Goal: Transaction & Acquisition: Purchase product/service

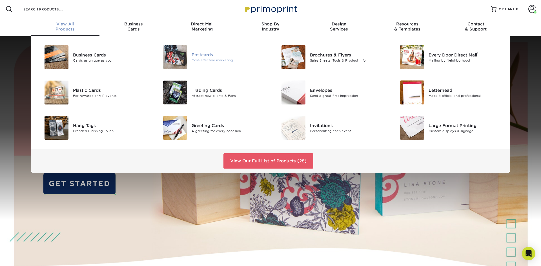
click at [174, 59] on img at bounding box center [175, 57] width 24 height 24
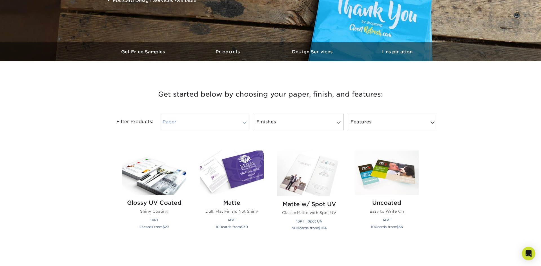
scroll to position [139, 0]
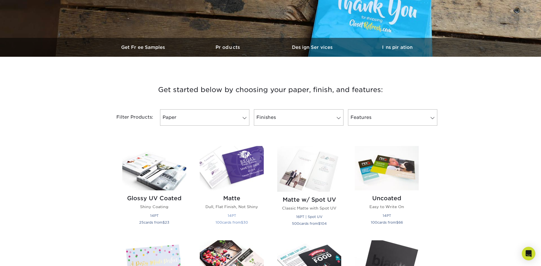
click at [240, 169] on img at bounding box center [232, 168] width 64 height 44
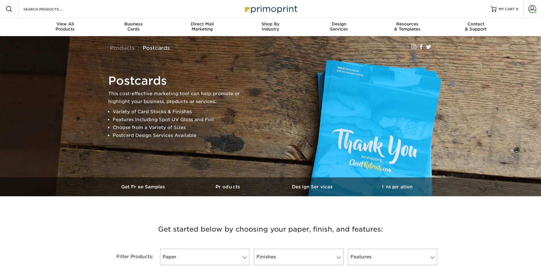
scroll to position [167, 0]
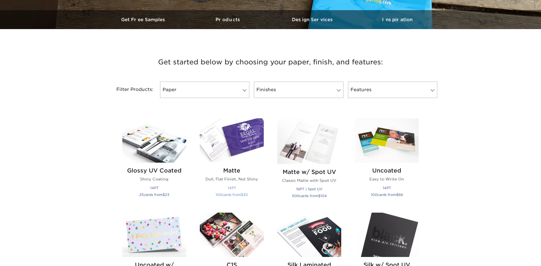
click at [237, 149] on img at bounding box center [232, 140] width 64 height 44
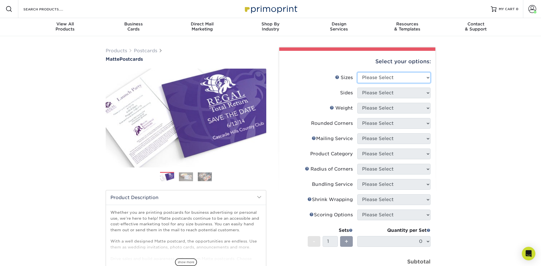
click at [358, 72] on select "Please Select 1.5" x 7" 2" x 4" 2" x 6" 2" x 7" 2" x 8" 2.12" x 5.5" 2.125" x 5…" at bounding box center [394, 77] width 73 height 11
select select "5.00x7.00"
click option "5" x 7"" at bounding box center [0, 0] width 0 height 0
select select "13abbda7-1d64-4f25-8bb2-c179b224825d"
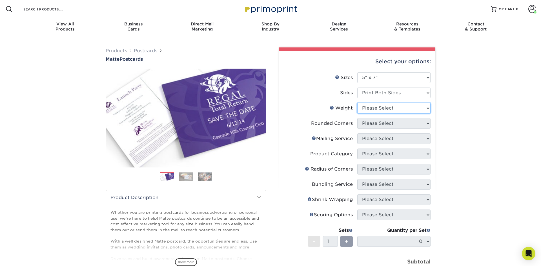
select select "16PT"
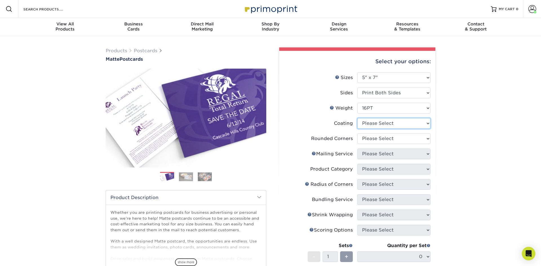
select select "121bb7b5-3b4d-429f-bd8d-bbf80e953313"
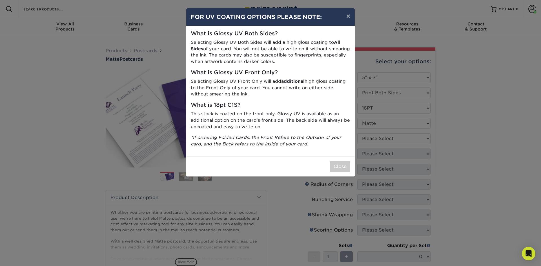
click at [390, 130] on div "× FOR UV COATING OPTIONS PLEASE NOTE: What is Glossy UV Both Sides? Selecting G…" at bounding box center [270, 133] width 541 height 266
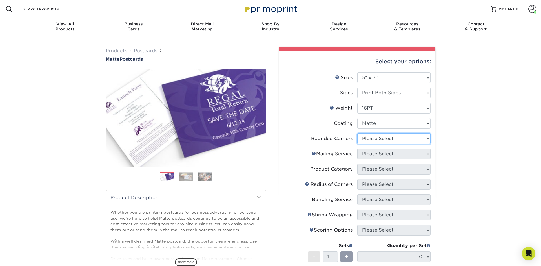
select select "0"
click option "No" at bounding box center [0, 0] width 0 height 0
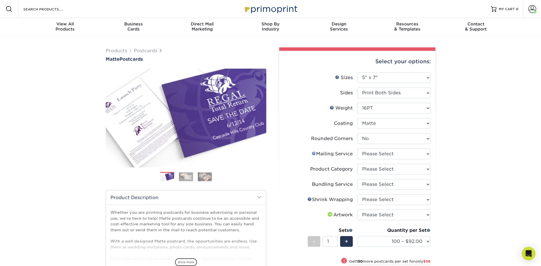
click at [314, 154] on link "Mailing Service Help" at bounding box center [314, 153] width 5 height 5
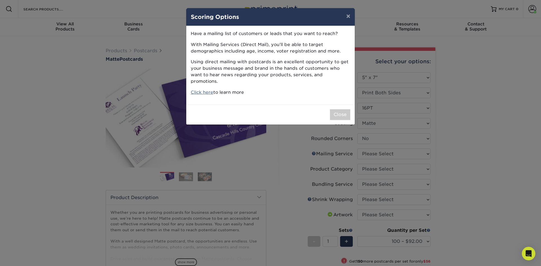
click at [368, 85] on div "× Scoring Options Have a mailing list of customers or leads that you want to re…" at bounding box center [270, 133] width 541 height 266
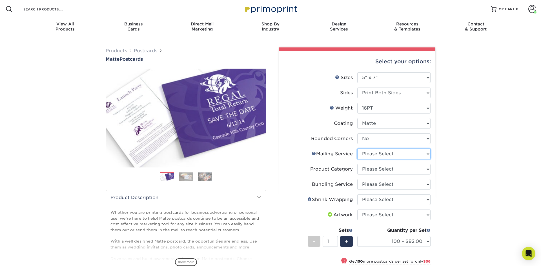
select select "3359c49b-ecae-4694-8901-edec09a31a0d"
click option "Direct Mailing from [GEOGRAPHIC_DATA]" at bounding box center [0, 0] width 0 height 0
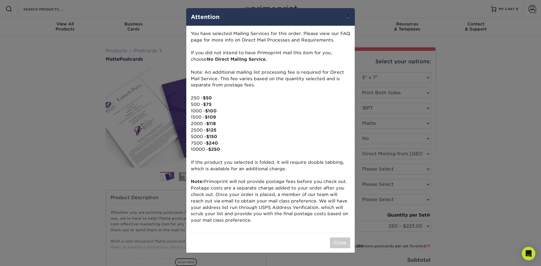
click at [348, 19] on button "×" at bounding box center [348, 16] width 13 height 16
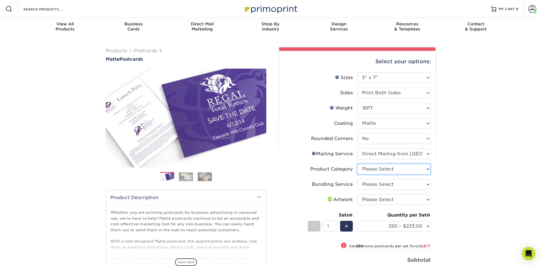
select select "9b7272e0-d6c8-4c3c-8e97-d3a1bcdab858"
click option "Postcards" at bounding box center [0, 0] width 0 height 0
select select "58689abb-25c0-461c-a4c3-a80b627d6649"
click option "No Bundling Services" at bounding box center [0, 0] width 0 height 0
select select "upload"
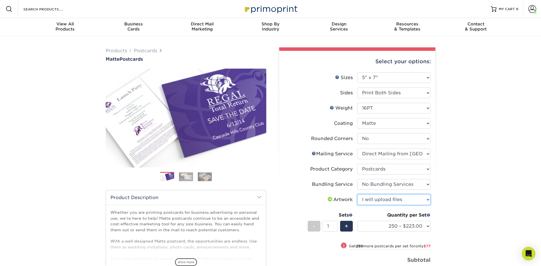
click option "I will upload files" at bounding box center [0, 0] width 0 height 0
click at [358, 221] on select "250 – $223.00 500 – $300.00 1000 – $393.00 2500 – $569.00 5000 – $819.00 7500 –…" at bounding box center [394, 226] width 73 height 11
select select "500 – $300.00"
click option "500 – $300.00" at bounding box center [0, 0] width 0 height 0
click at [314, 154] on link "Mailing Service Help" at bounding box center [314, 153] width 5 height 5
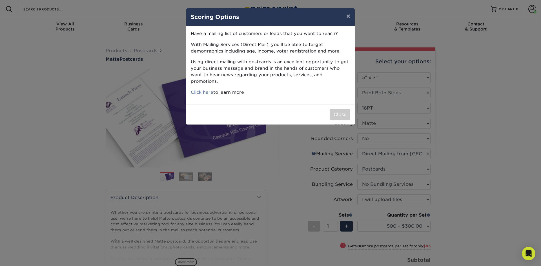
click at [375, 92] on div "× Scoring Options Have a mailing list of customers or leads that you want to re…" at bounding box center [270, 133] width 541 height 266
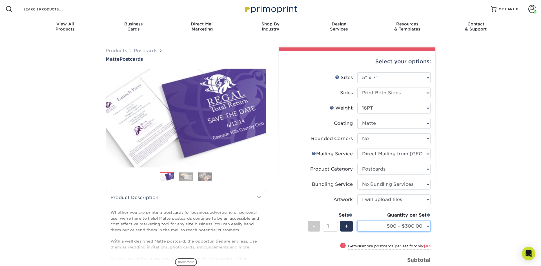
click at [358, 221] on select "250 – $223.00 500 – $300.00 1000 – $393.00 2500 – $569.00 5000 – $819.00 7500 –…" at bounding box center [394, 226] width 73 height 11
click option "500 – $300.00" at bounding box center [0, 0] width 0 height 0
select select "14PT"
select select "-1"
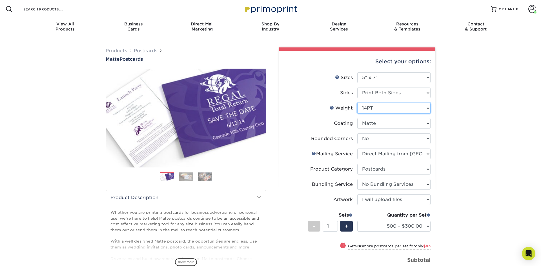
select select "-1"
select select
select select "-1"
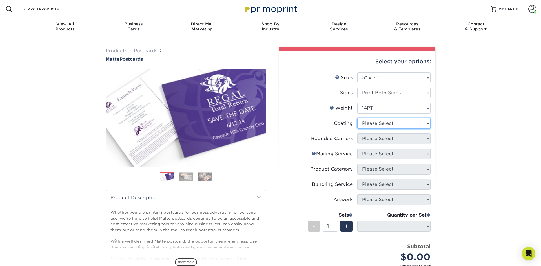
select select "121bb7b5-3b4d-429f-bd8d-bbf80e953313"
select select
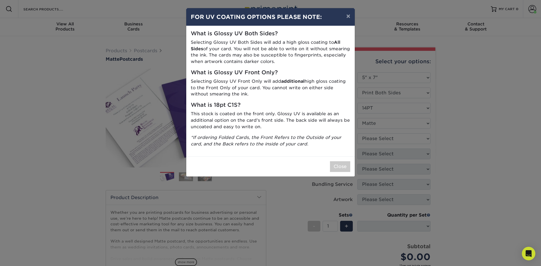
click at [404, 145] on div "× FOR UV COATING OPTIONS PLEASE NOTE: What is Glossy UV Both Sides? Selecting G…" at bounding box center [270, 133] width 541 height 266
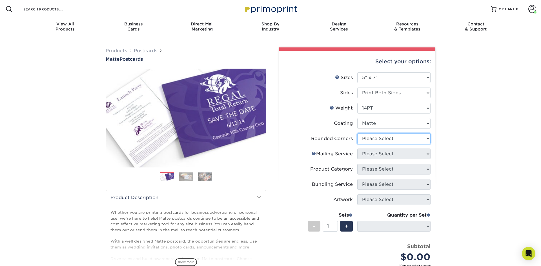
select select "0"
click option "No" at bounding box center [0, 0] width 0 height 0
select select "-1"
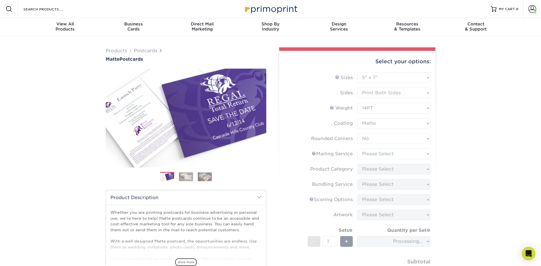
click at [405, 153] on form "Sizes Help Sizes Please Select 1.5" x 7" 2" x 4" 2" x 6" 2" x 7" 2" x 8" 2.12" …" at bounding box center [357, 183] width 147 height 223
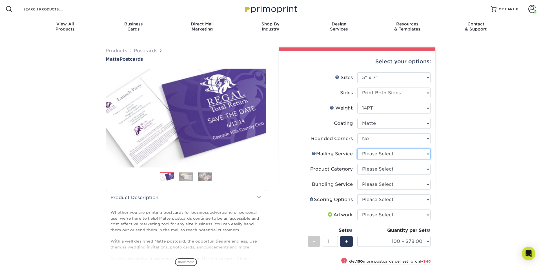
select select "3359c49b-ecae-4694-8901-edec09a31a0d"
click option "Direct Mailing from [GEOGRAPHIC_DATA]" at bounding box center [0, 0] width 0 height 0
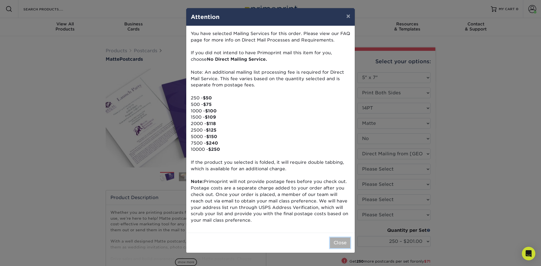
click at [342, 243] on button "Close" at bounding box center [340, 242] width 20 height 11
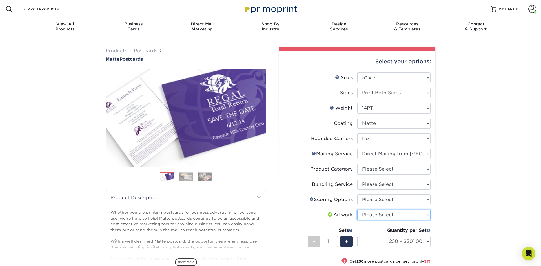
select select "upload"
click option "I will upload files" at bounding box center [0, 0] width 0 height 0
click at [358, 236] on select "250 – $201.00 500 – $272.00 1000 – $362.00 2500 – $517.00 5000 – $737.00 7500 –…" at bounding box center [394, 241] width 73 height 11
select select "500 – $272.00"
click option "500 – $272.00" at bounding box center [0, 0] width 0 height 0
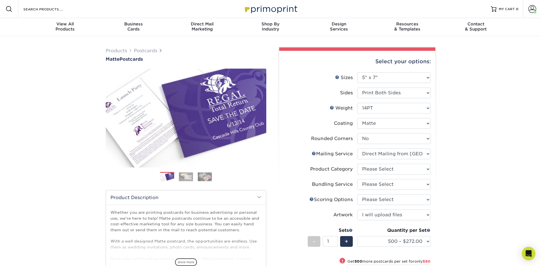
click at [314, 154] on link "Mailing Service Help" at bounding box center [314, 153] width 5 height 5
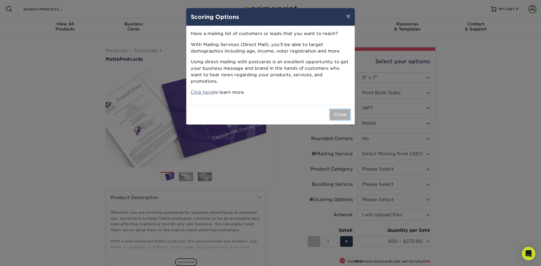
click at [334, 109] on button "Close" at bounding box center [340, 114] width 20 height 11
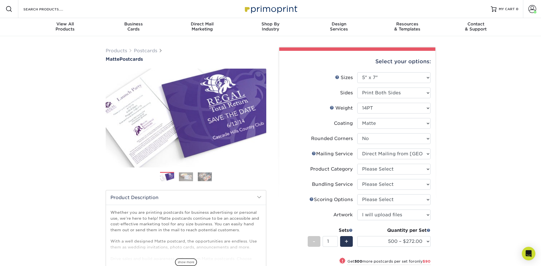
scroll to position [1, 0]
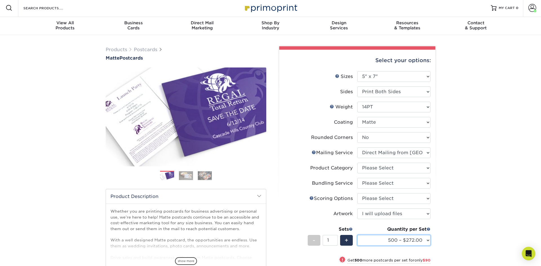
click at [358, 235] on select "250 – $201.00 500 – $272.00 1000 – $362.00 2500 – $517.00 5000 – $737.00 7500 –…" at bounding box center [394, 240] width 73 height 11
select select "9b7272e0-d6c8-4c3c-8e97-d3a1bcdab858"
click option "Postcards" at bounding box center [0, 0] width 0 height 0
select select "58689abb-25c0-461c-a4c3-a80b627d6649"
click option "No Bundling Services" at bounding box center [0, 0] width 0 height 0
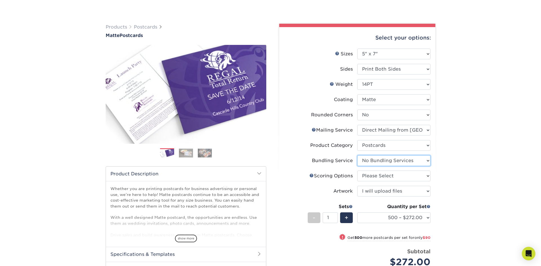
scroll to position [42, 0]
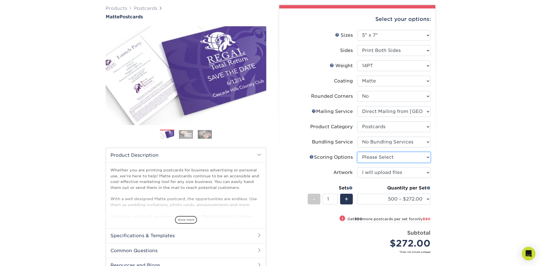
select select "16ebe401-5398-422d-8cb0-f3adbb82deb5"
click option "No Scoring" at bounding box center [0, 0] width 0 height 0
click option "I will upload files" at bounding box center [0, 0] width 0 height 0
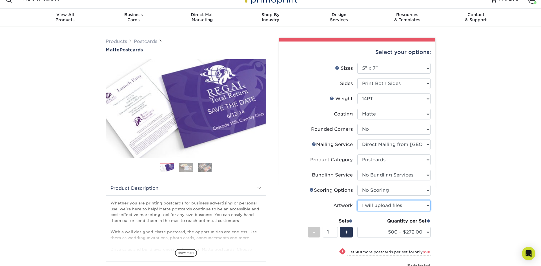
scroll to position [9, 0]
click at [315, 146] on link "Mailing Service Help" at bounding box center [314, 144] width 5 height 5
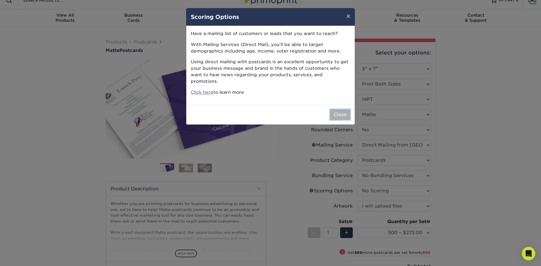
click at [334, 109] on button "Close" at bounding box center [340, 114] width 20 height 11
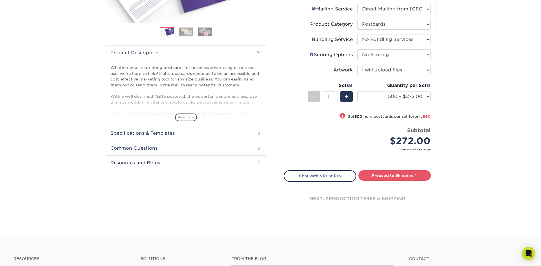
scroll to position [145, 0]
click at [382, 176] on link "Proceed to Shipping" at bounding box center [395, 174] width 72 height 10
type input "Set 1"
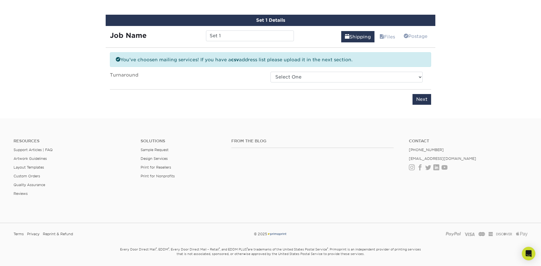
scroll to position [330, 0]
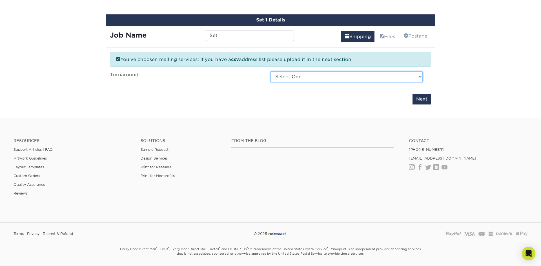
select select "cfde895a-025b-4c5a-abe6-8f70adeb65e8"
click option "2-4 Business Days" at bounding box center [0, 0] width 0 height 0
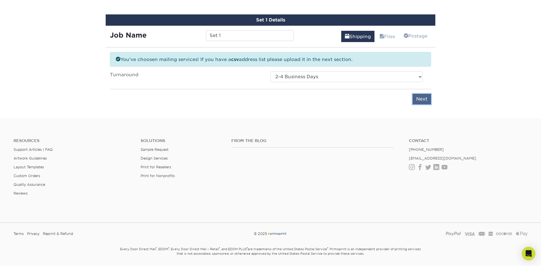
click at [420, 98] on input "Next" at bounding box center [422, 99] width 19 height 11
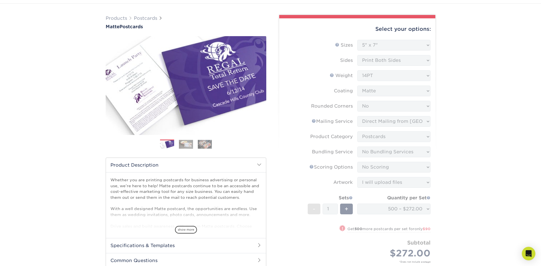
scroll to position [0, 0]
